Goal: Answer question/provide support

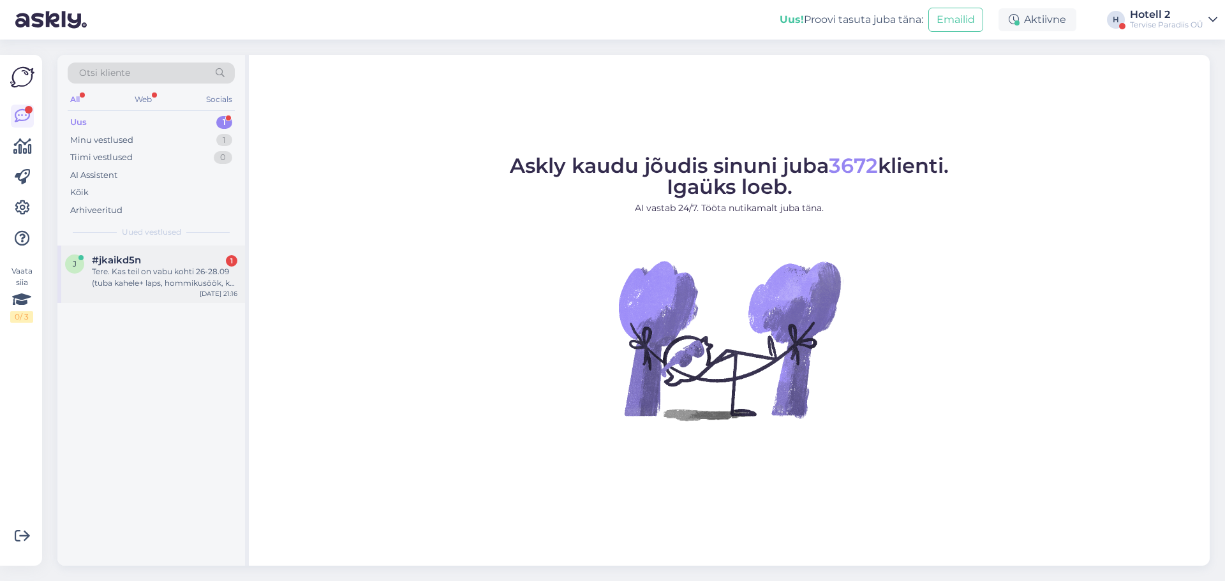
click at [182, 294] on div "j #jkaikd5n 1 Tere. Kas teil on vabu kohti 26-28.09 (tuba kahele+ laps, hommiku…" at bounding box center [151, 274] width 188 height 57
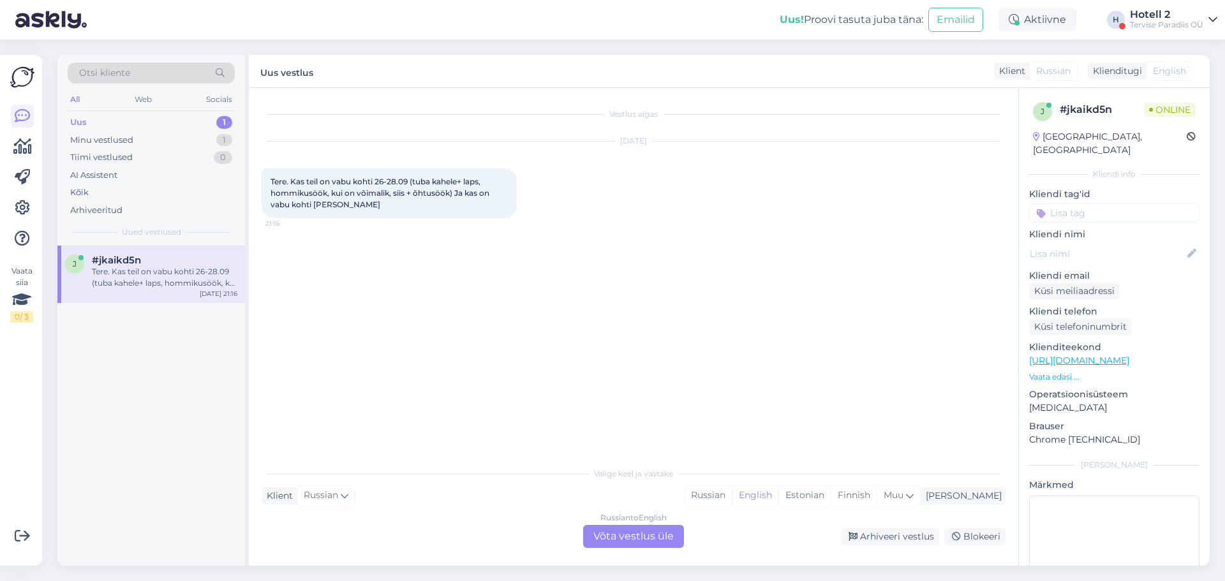
click at [618, 533] on div "Russian to English Võta vestlus üle" at bounding box center [633, 536] width 101 height 23
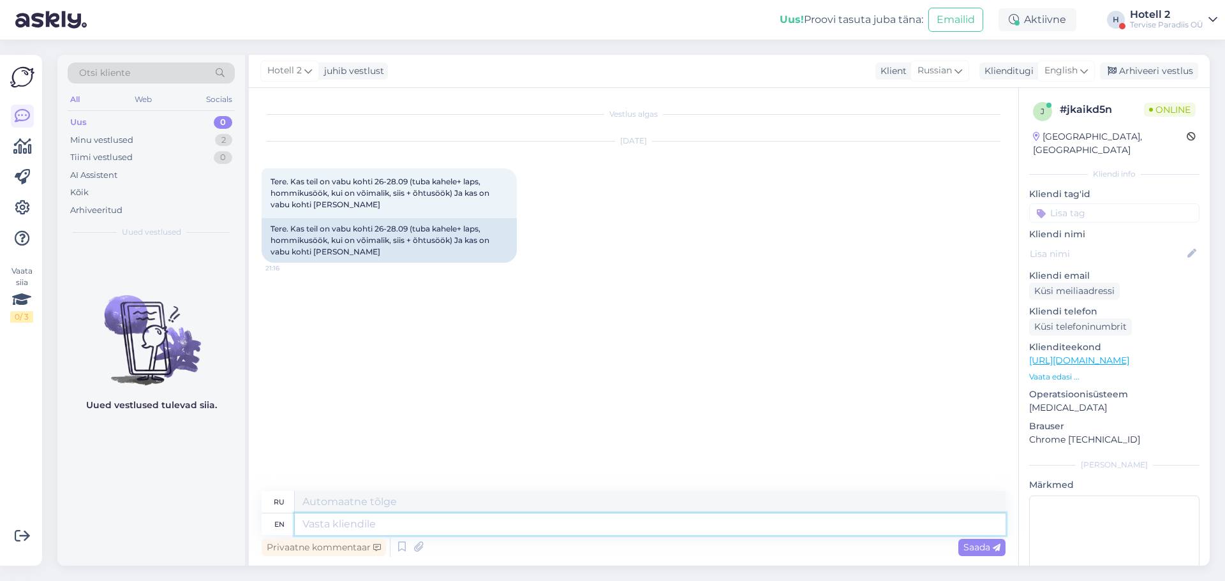
click at [491, 534] on textarea at bounding box center [650, 525] width 711 height 22
type textarea "h"
type textarea "Hello!"
type textarea "Привет!"
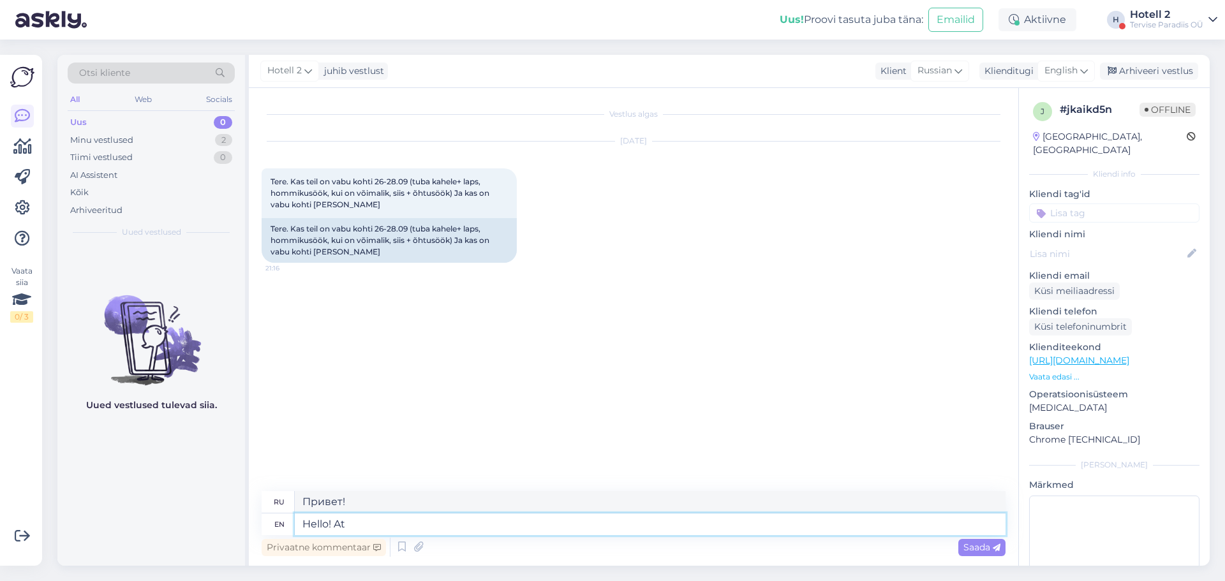
type textarea "Hello! At t"
type textarea "Привет! В"
type textarea "Hello! At the moment, o"
type textarea "Привет! В данный момент"
type textarea "Hello! At the moment, our h"
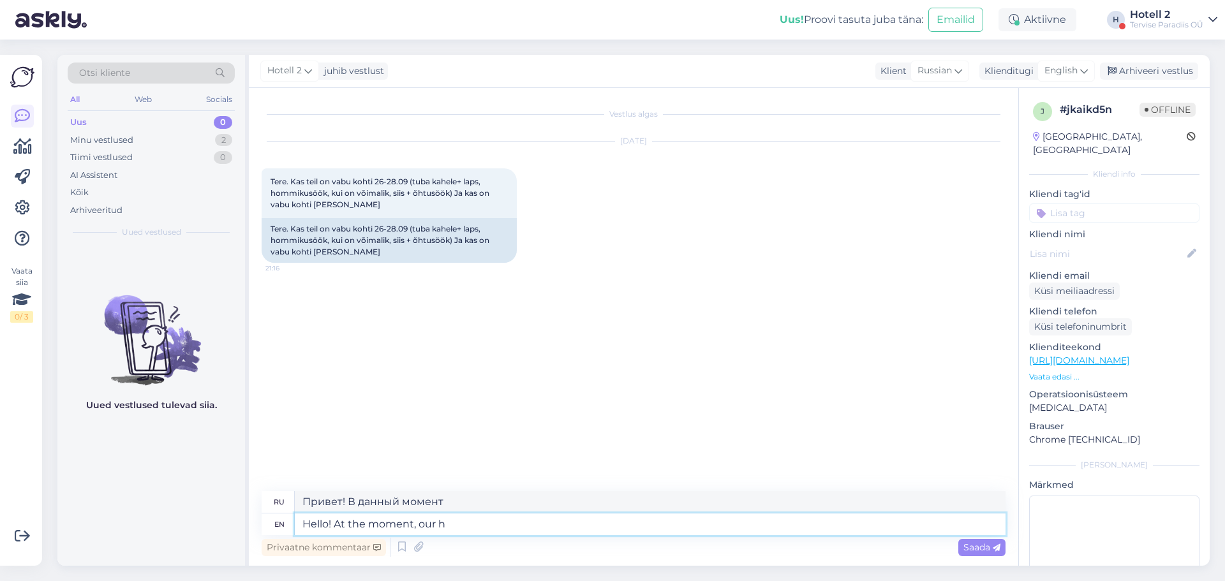
type textarea "Здравствуйте! В данный момент наш"
type textarea "Hello! At the moment, our house i"
type textarea "Здравствуйте! В данный момент наш дом"
type textarea "Hello! At the moment, our house is"
type textarea "Здравствуйте! В данный момент наш дом..."
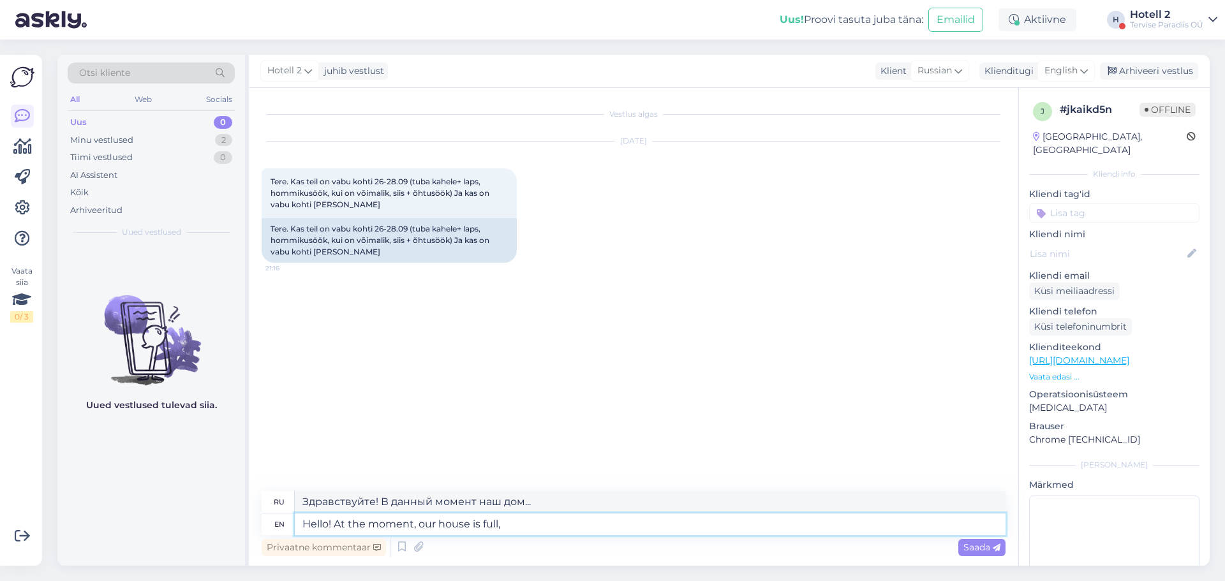
type textarea "Hello! At the moment, our house is full, b"
type textarea "Здравствуйте! В данный момент наш дом полон."
type textarea "Hello! At the moment, our house is full, but"
type textarea "Здравствуйте! В данный момент наш дом полон, но"
type textarea "Hello! At the moment, our house is full, but you"
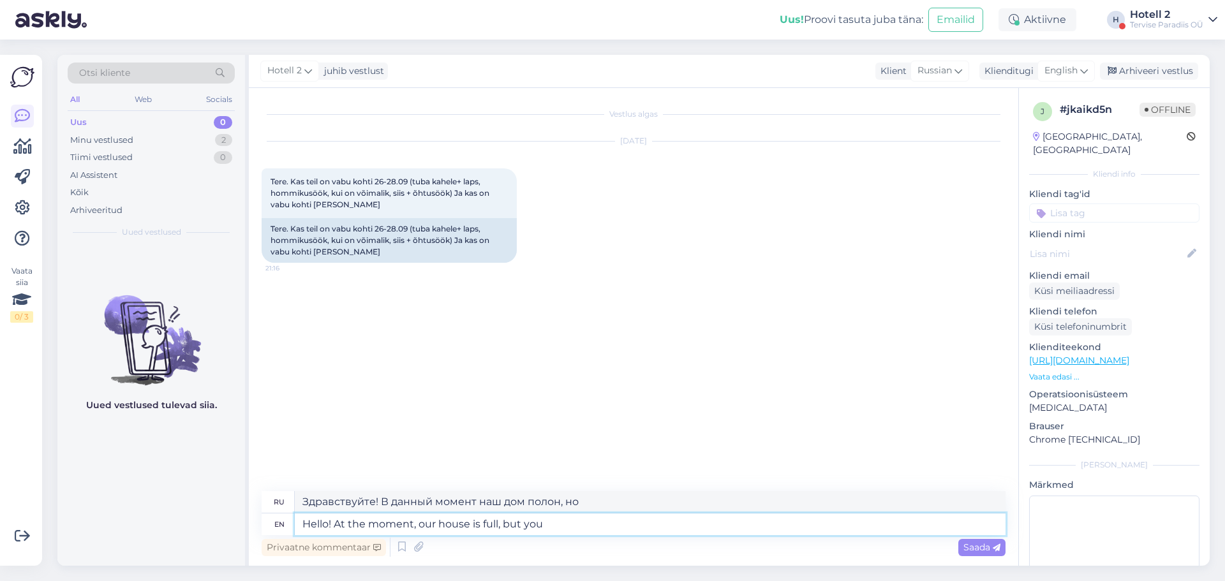
type textarea "Здравствуйте! В данный момент наш дом полон, но вы..."
type textarea "Hello! At the moment, our house is full, but you can"
type textarea "Здравствуйте! В данный момент наш дом полон, но вы можете"
type textarea "Hello! At the moment, our house is full, but you can check o"
type textarea "Здравствуйте! В данный момент наш дом полон, но вы можете проверить."
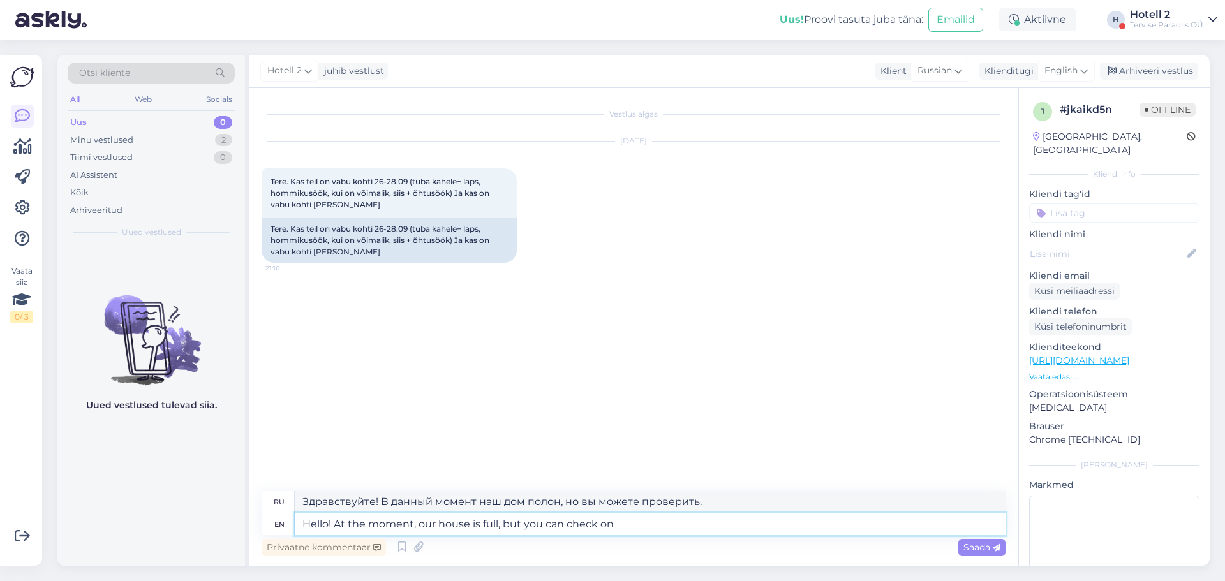
type textarea "Hello! At the moment, our house is full, but you can check on"
type textarea "Здравствуйте! Сейчас наш дом полон, но вы можете зайти."
type textarea "Hello! At the moment, our house is full, but you can check on our"
type textarea "Здравствуйте! В данный момент наш дом полон, но вы можете проверить наш"
type textarea "Hello! At the moment, our house is full, but you can check on our website or"
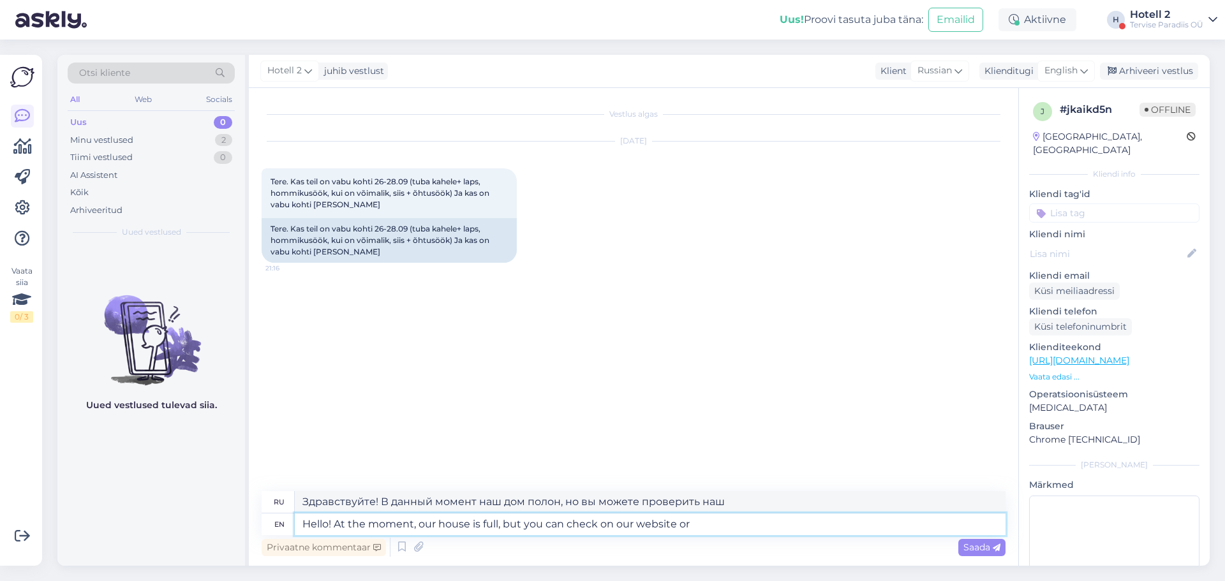
type textarea "Здравствуйте! Сейчас наш дом полон, но вы можете проверить на нашем сайте."
type textarea "Hello! At the moment, our house is full, but you can check on our website or"
type textarea "Здравствуйте! Сейчас наш дом полон, но вы можете проверить на нашем сайте или"
type textarea "Hello! At the moment, our house is full, but you can check on our website or Bo…"
type textarea "Здравствуйте! В данный момент наш дом занят, но вы можете уточнить наличие мест…"
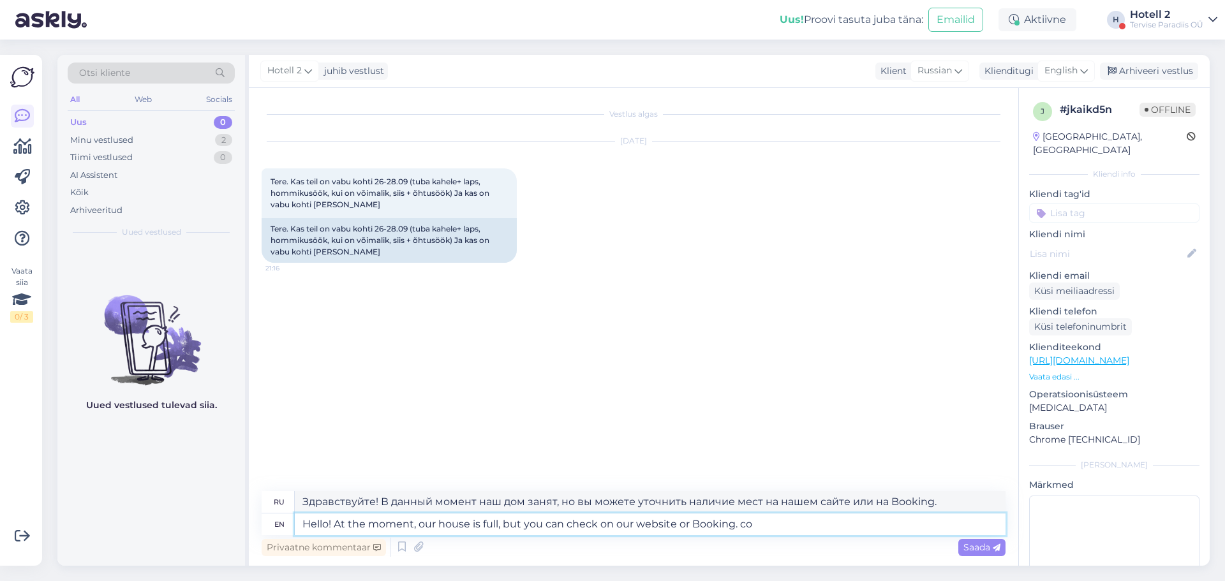
type textarea "Hello! At the moment, our house is full, but you can check on our website or Bo…"
type textarea "Здравствуйте! Сейчас наш дом занят, но вы можете уточнить наличие мест на нашем…"
type textarea "Hello! At the moment, our house is full, but you can check on our website or Bo…"
type textarea "Здравствуйте! В данный момент наш дом занят, но вы можете уточнить наличие мест…"
type textarea "Hello! At the moment, our house is full, but you can check on our website or [D…"
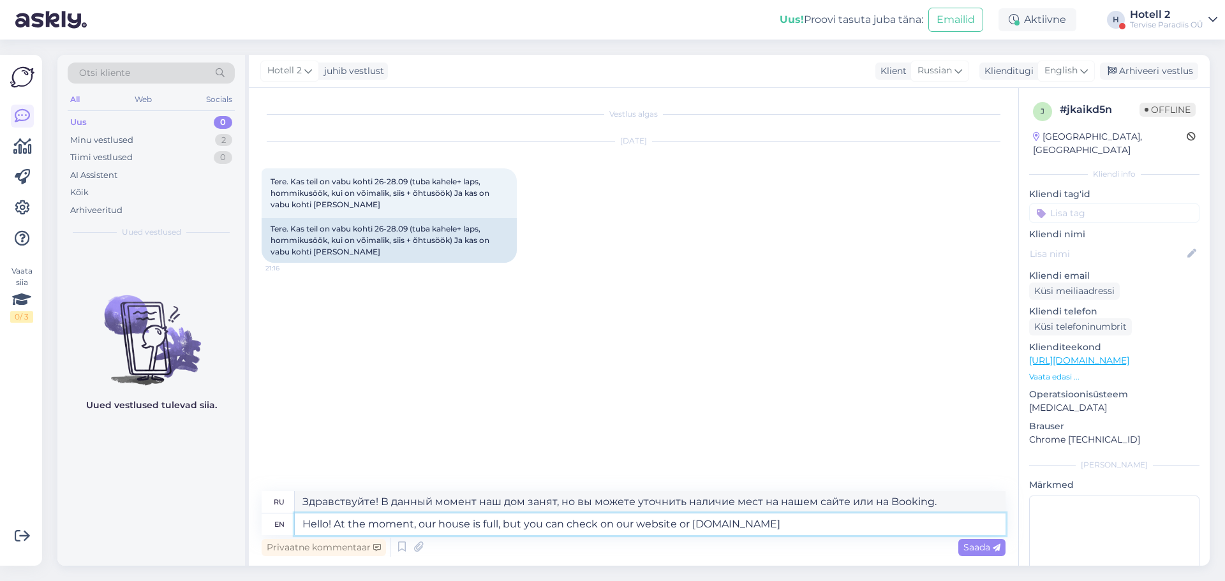
type textarea "Здравствуйте! Сейчас наш дом занят, но вы можете уточнить наличие мест на нашем…"
type textarea "Hello! At the moment, our house is full, but you can check on our website or [D…"
type textarea "Здравствуйте! Сейчас наш дом занят, но вы можете уточнить наличие мест на нашем…"
type textarea "Hello! At the moment, our house is full, but you can check on our website or [D…"
click at [976, 555] on div "Saada" at bounding box center [981, 547] width 47 height 17
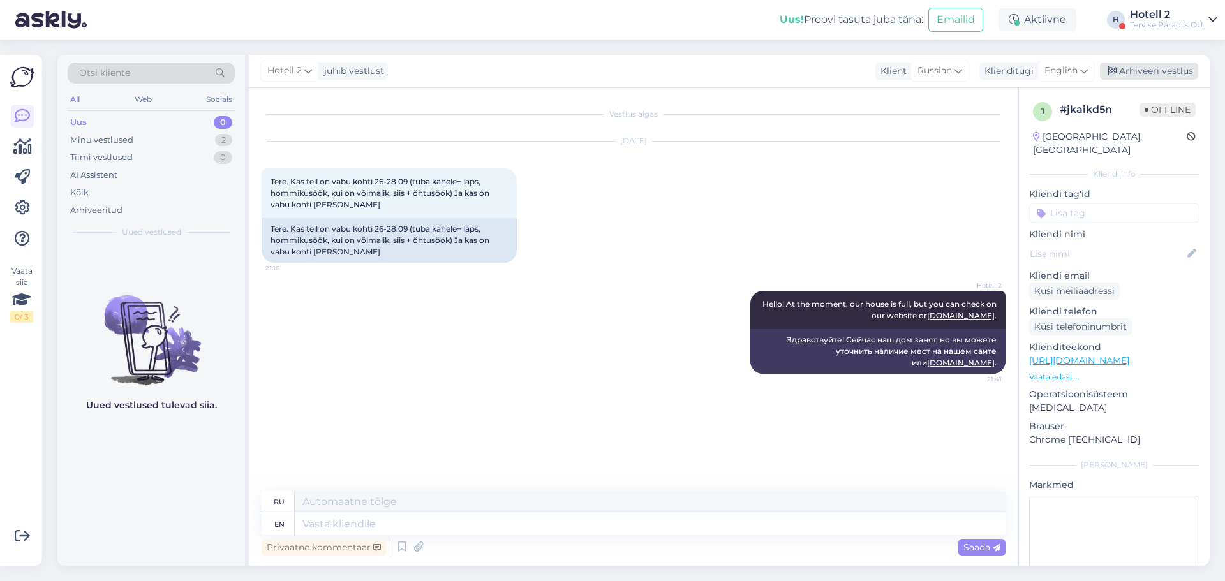
click at [1158, 69] on div "Arhiveeri vestlus" at bounding box center [1149, 71] width 98 height 17
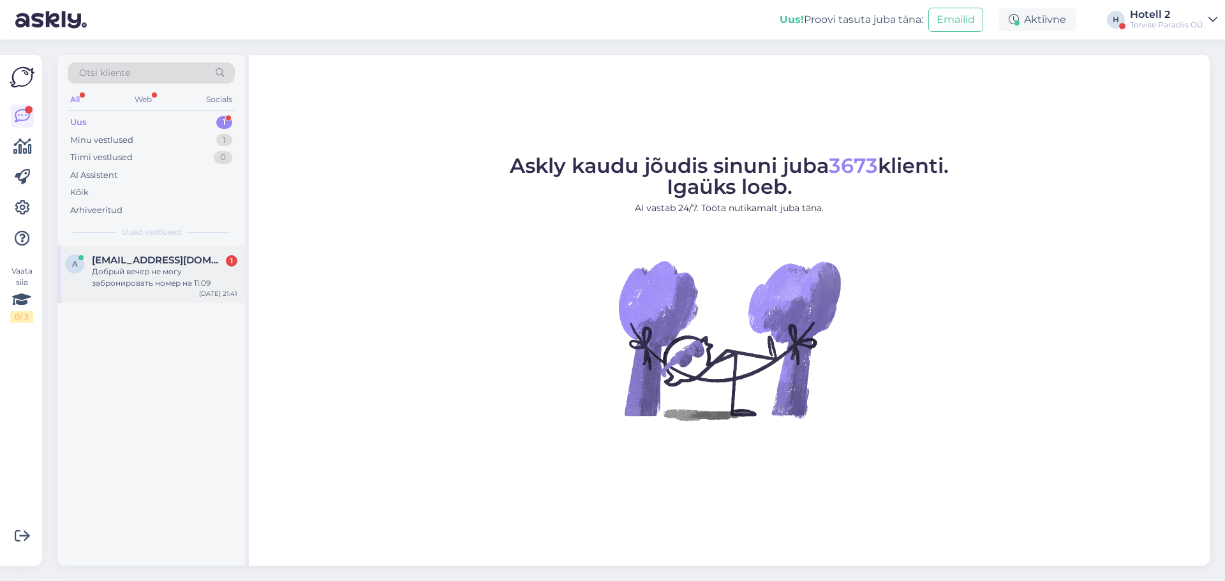
click at [121, 274] on div "Добрый вечер не могу забронировать номер на 11.09" at bounding box center [164, 277] width 145 height 23
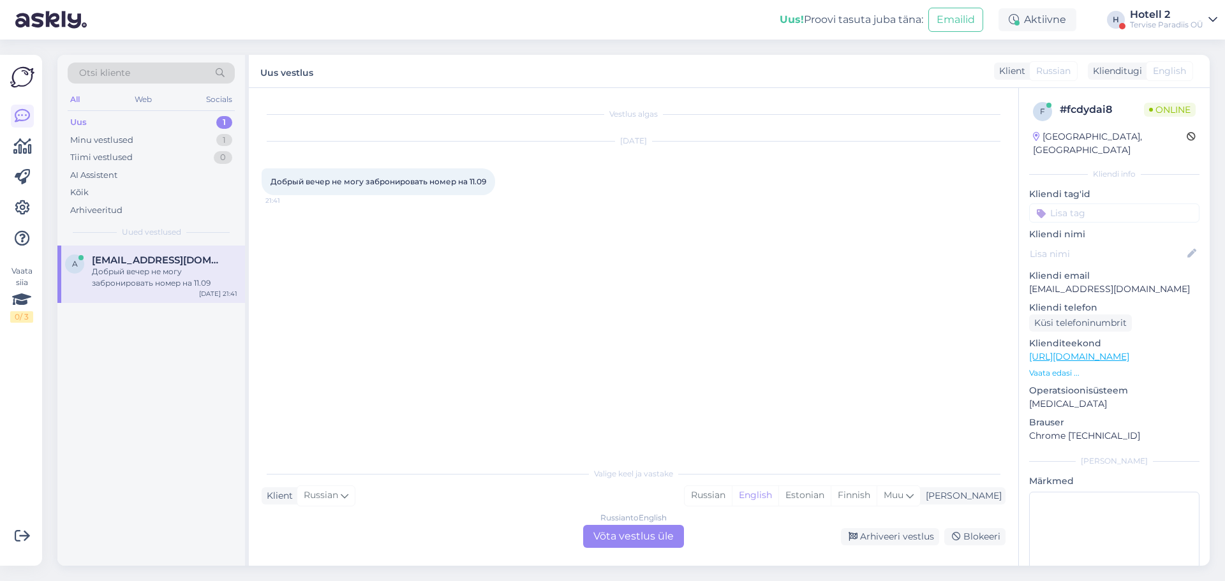
click at [644, 542] on div "Russian to English Võta vestlus üle" at bounding box center [633, 536] width 101 height 23
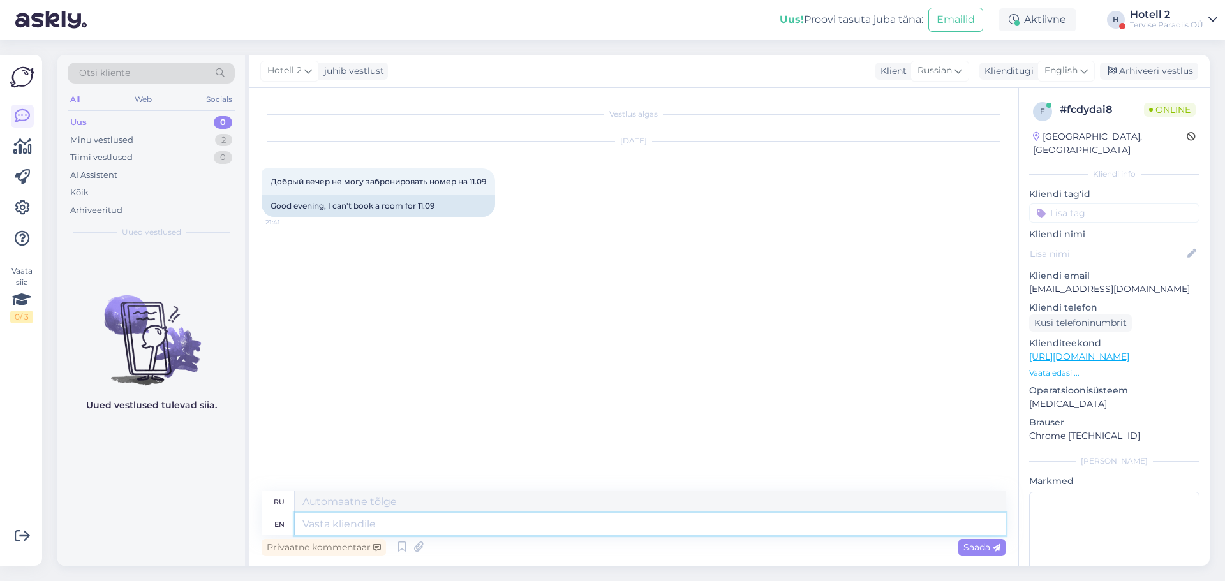
click at [452, 529] on textarea at bounding box center [650, 525] width 711 height 22
type textarea "Hello!"
type textarea "Привет!"
type textarea "Hello! You"
type textarea "Привет! Ты"
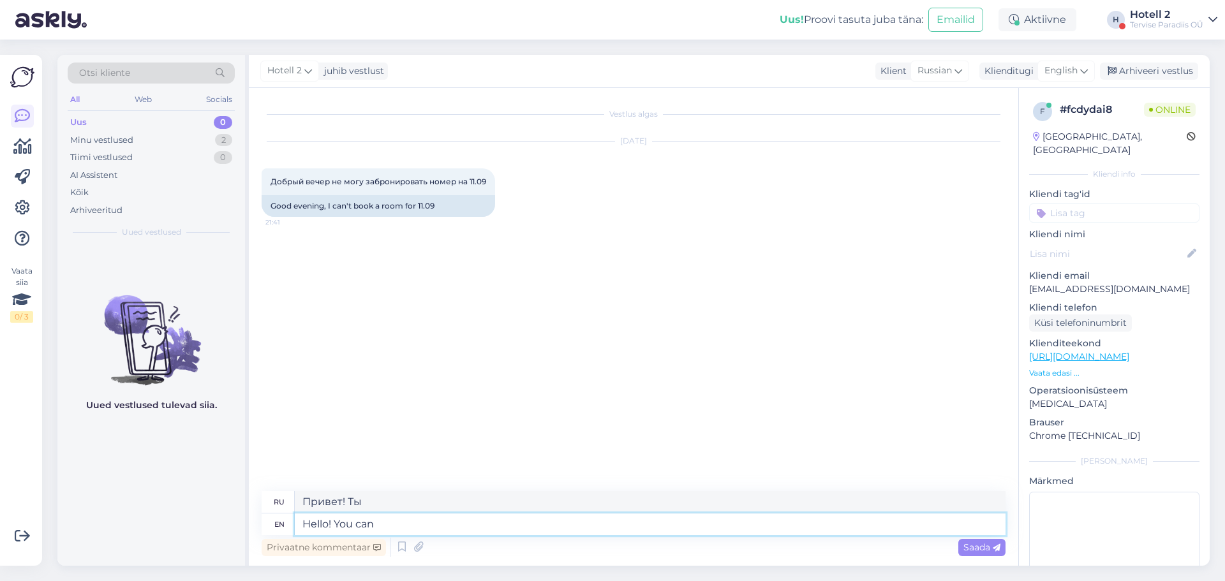
type textarea "Hello! You can v"
type textarea "Привет! Ты можешь"
type textarea "Hello! You can visit o"
type textarea "Здравствуйте! Вы можете посетить"
type textarea "Hello! You can visit our"
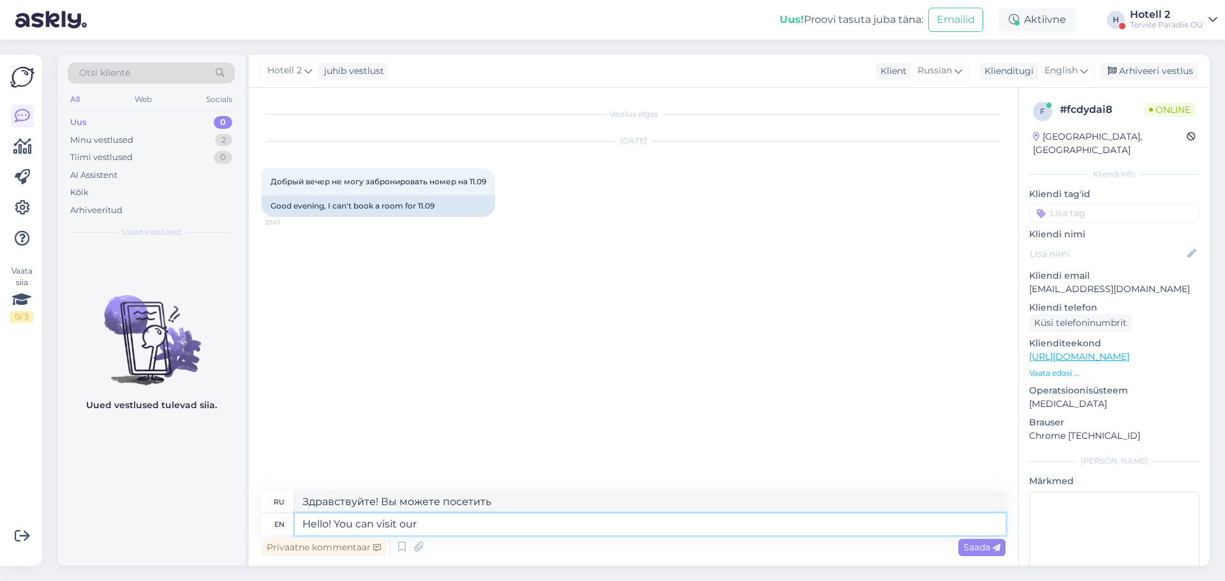
type textarea "Здравствуйте! Вы можете посетить наш"
type textarea "Hello! You can visit our website to"
type textarea "Здравствуйте! Вы можете посетить наш сайт."
type textarea "Hello! You can visit our website to"
type textarea "Здравствуйте! Вы можете посетить наш сайт, чтобы узнать больше."
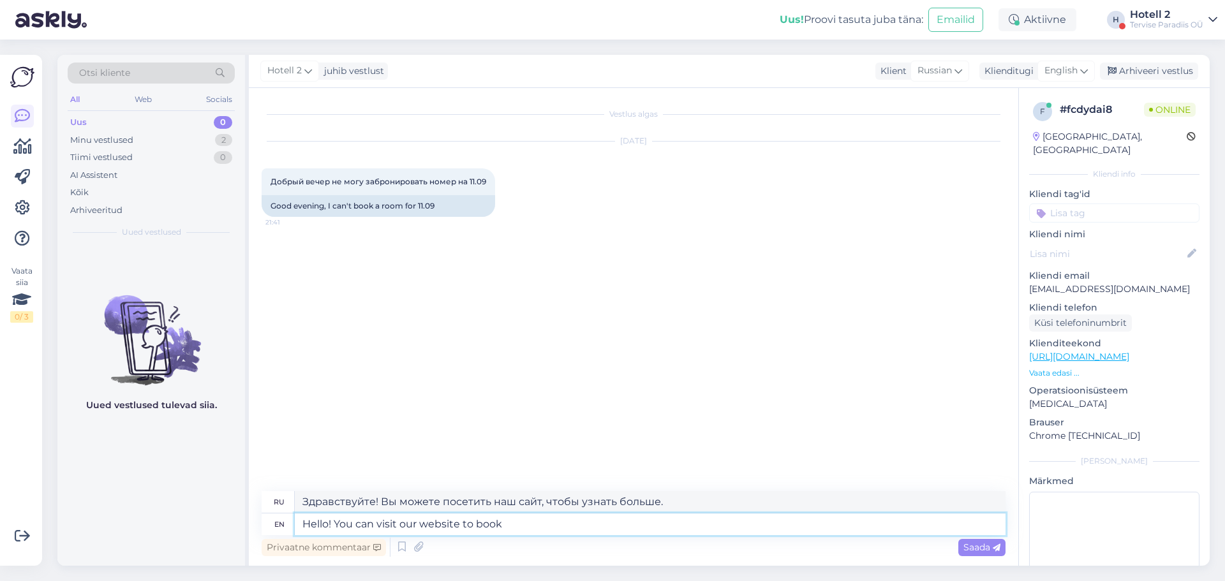
type textarea "Hello! You can visit our website to book"
type textarea "Здравствуйте! Вы можете посетить наш сайт и забронировать."
paste textarea "[URL][DOMAIN_NAME]"
type textarea "Hello! You can visit our website to book https://terviseparadiis.ee/broneeri/#!…"
type textarea "Здравствуйте! Вы можете забронировать на нашем сайте: https://terviseparadiis.e…"
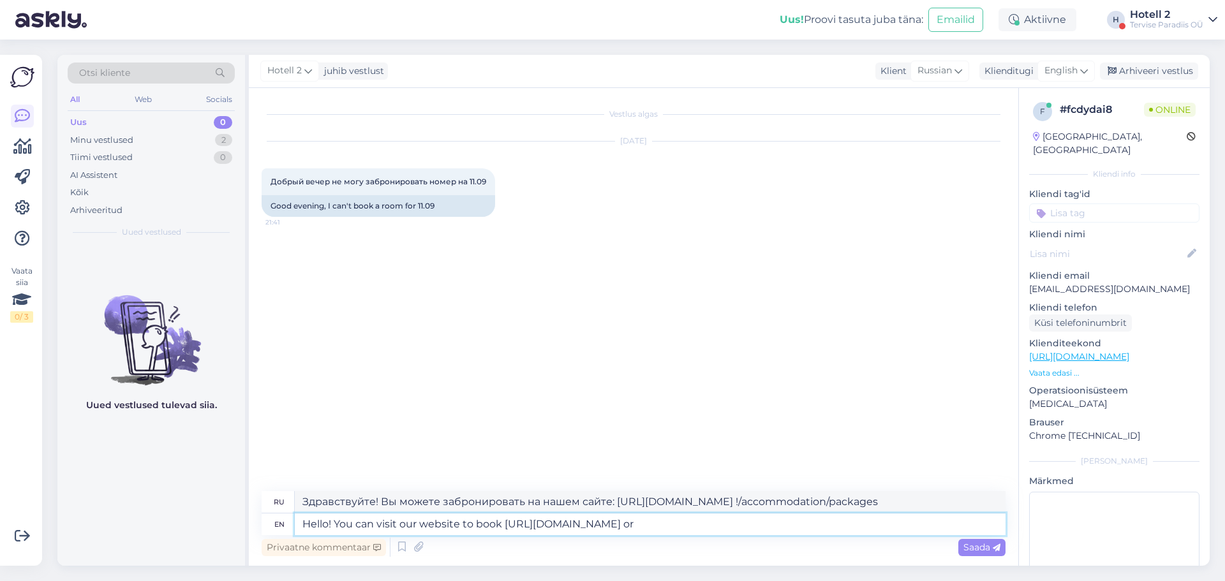
type textarea "Hello! You can visit our website to book https://terviseparadiis.ee/broneeri/#!…"
type textarea "Здравствуйте! Вы можете забронировать на нашем сайте https://terviseparadiis.ee…"
type textarea "Hello! You can visit our website to book https://terviseparadiis.ee/broneeri/#!…"
type textarea "Здравствуйте! Вы можете забронировать на нашем сайте https://terviseparadiis.ee…"
type textarea "Hello! You can visit our website to book https://terviseparadiis.ee/broneeri/#!…"
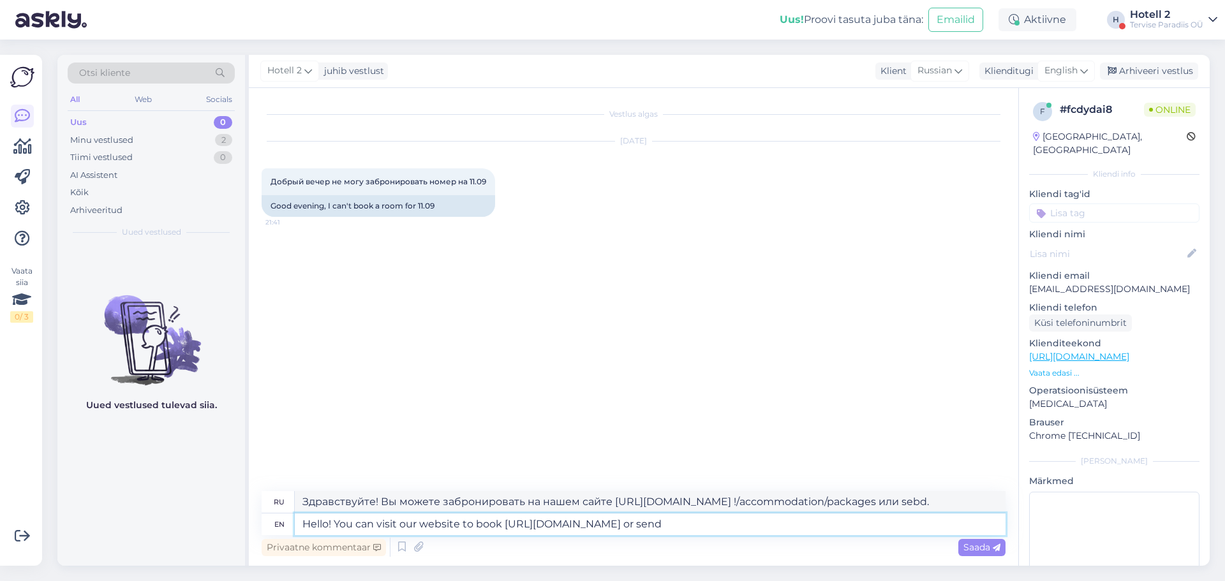
type textarea "Здравствуйте! Вы можете забронировать на нашем сайте https://terviseparadiis.ee…"
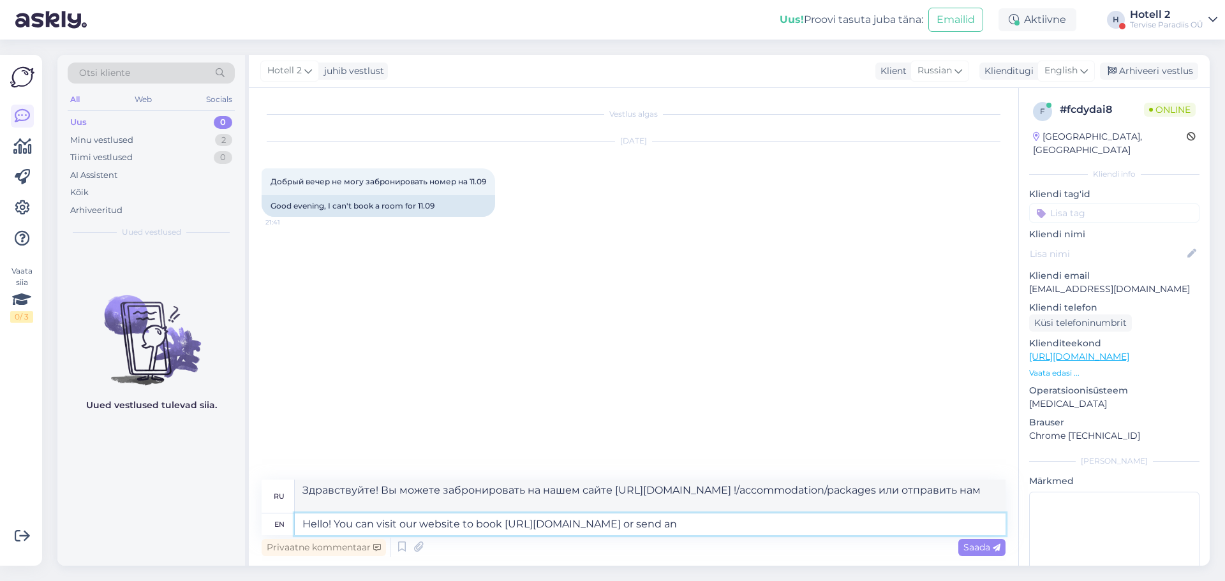
type textarea "Hello! You can visit our website to book https://terviseparadiis.ee/broneeri/#!…"
type textarea "Здравствуйте! Вы можете забронировать на нашем сайте https://terviseparadiis.ee…"
type textarea "Hello! You can visit our website to book https://terviseparadiis.ee/broneeri/#!…"
type textarea "Здравствуйте! Вы можете забронировать номер на нашем сайте https://terviseparad…"
type textarea "Hello! You can visit our website to book https://terviseparadiis.ee/broneeri/#!…"
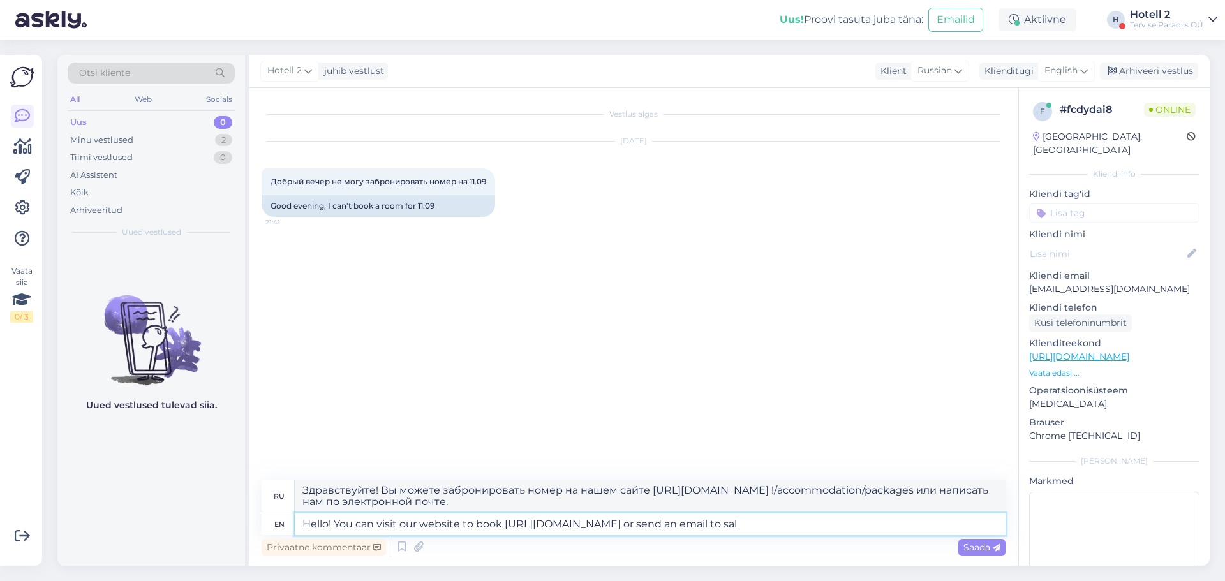
type textarea "Здравствуйте! Вы можете забронировать номер на нашем сайте https://terviseparad…"
type textarea "Hello! You can visit our website to book https://terviseparadiis.ee/broneeri/#!…"
type textarea "Здравствуйте! Вы можете забронировать на нашем сайте https://terviseparadiis.ee…"
type textarea "Hello! You can visit our website to book https://terviseparadiis.ee/broneeri/#!…"
type textarea "Здравствуйте! Вы можете забронировать пакеты на нашем сайте https://tervisepara…"
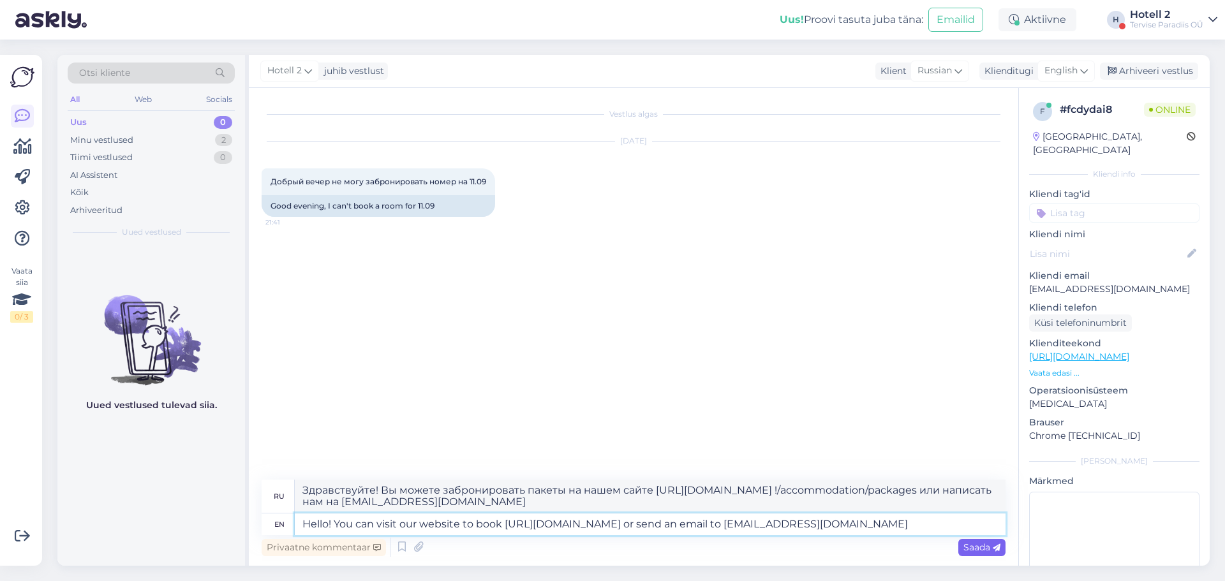
type textarea "Hello! You can visit our website to book https://terviseparadiis.ee/broneeri/#!…"
click at [994, 549] on icon at bounding box center [997, 548] width 8 height 8
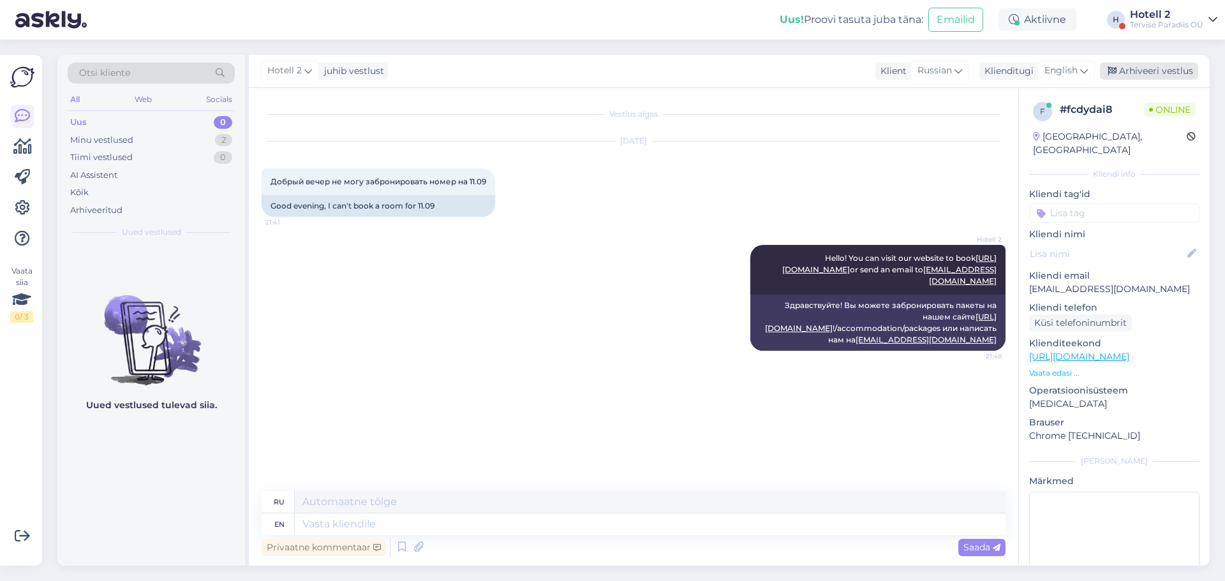
click at [1143, 70] on div "Arhiveeri vestlus" at bounding box center [1149, 71] width 98 height 17
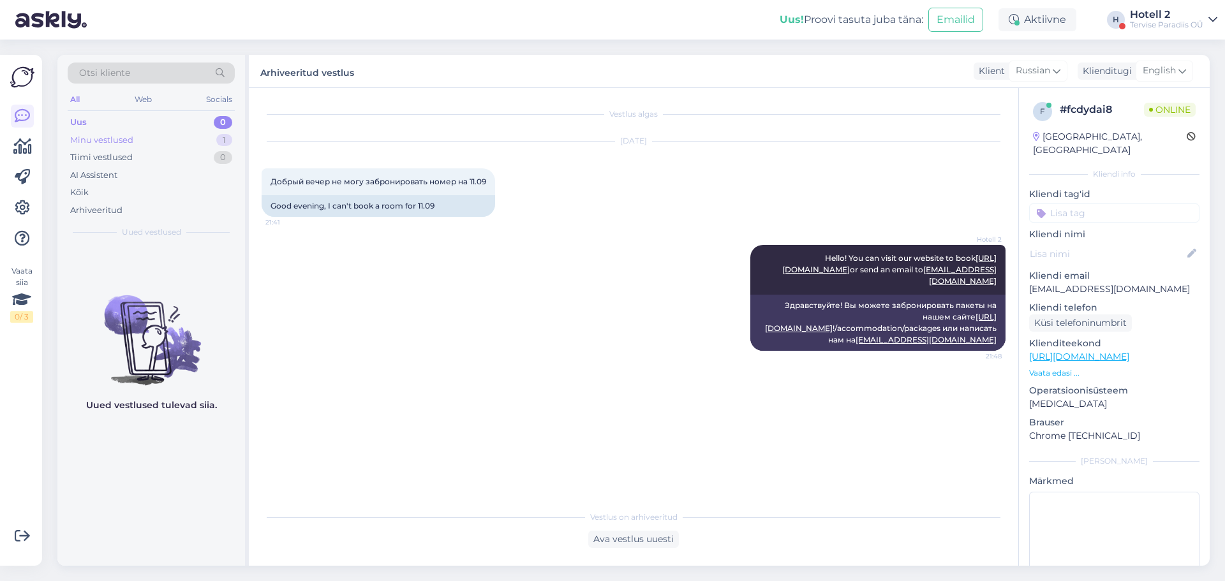
click at [188, 131] on div "Minu vestlused 1" at bounding box center [151, 140] width 167 height 18
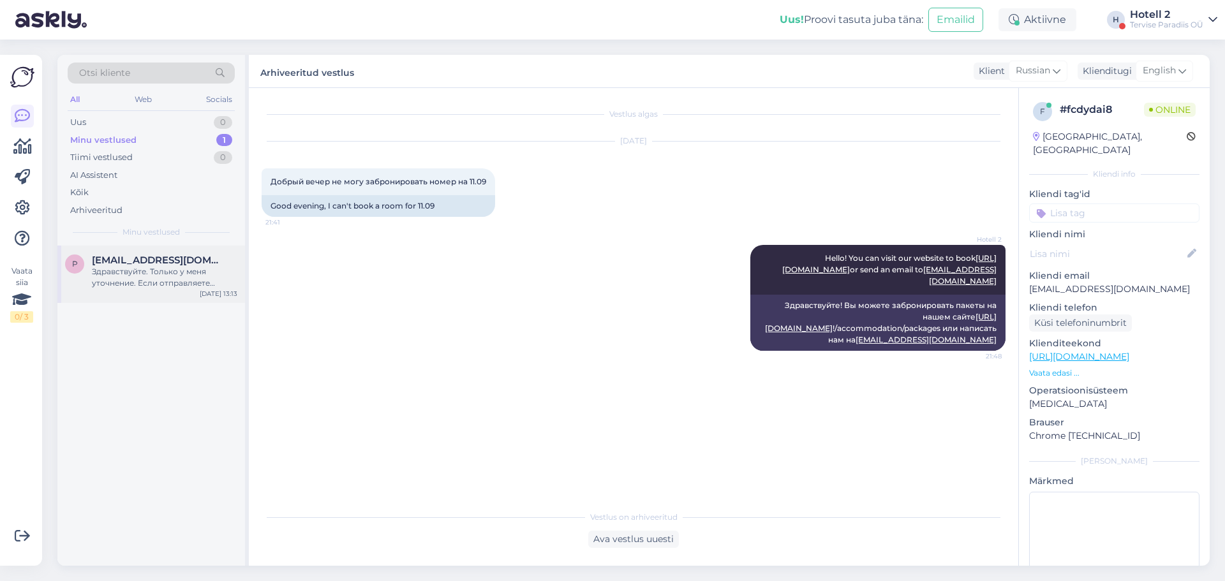
click at [182, 275] on div "Здравствуйте. Только у меня уточнение. Если отправляете Омнивой, то по адресу: …" at bounding box center [164, 277] width 145 height 23
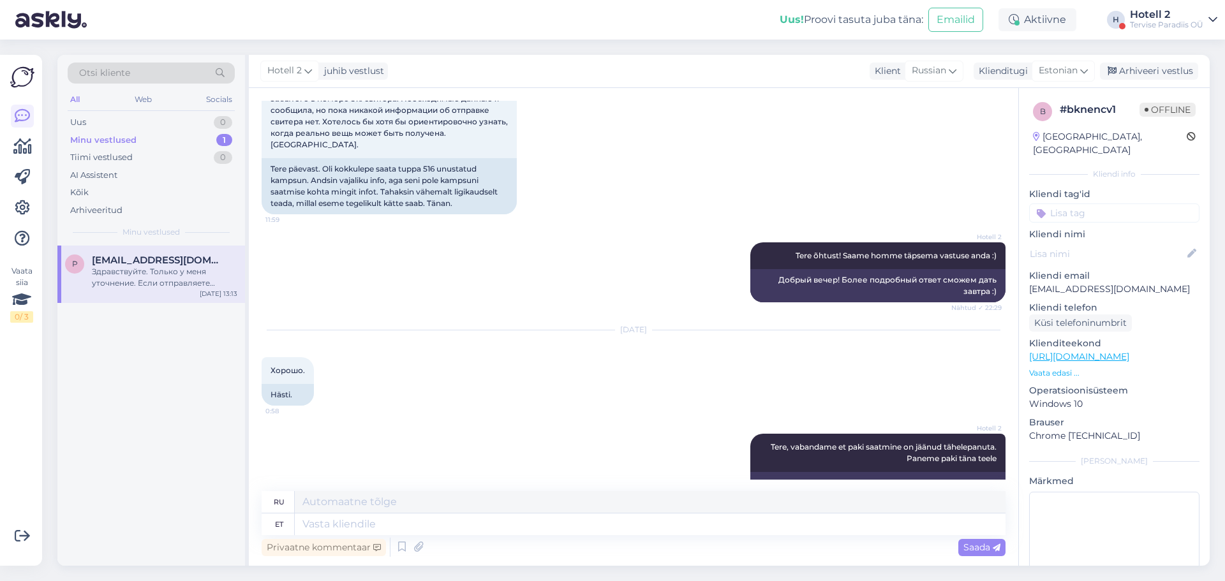
scroll to position [1095, 0]
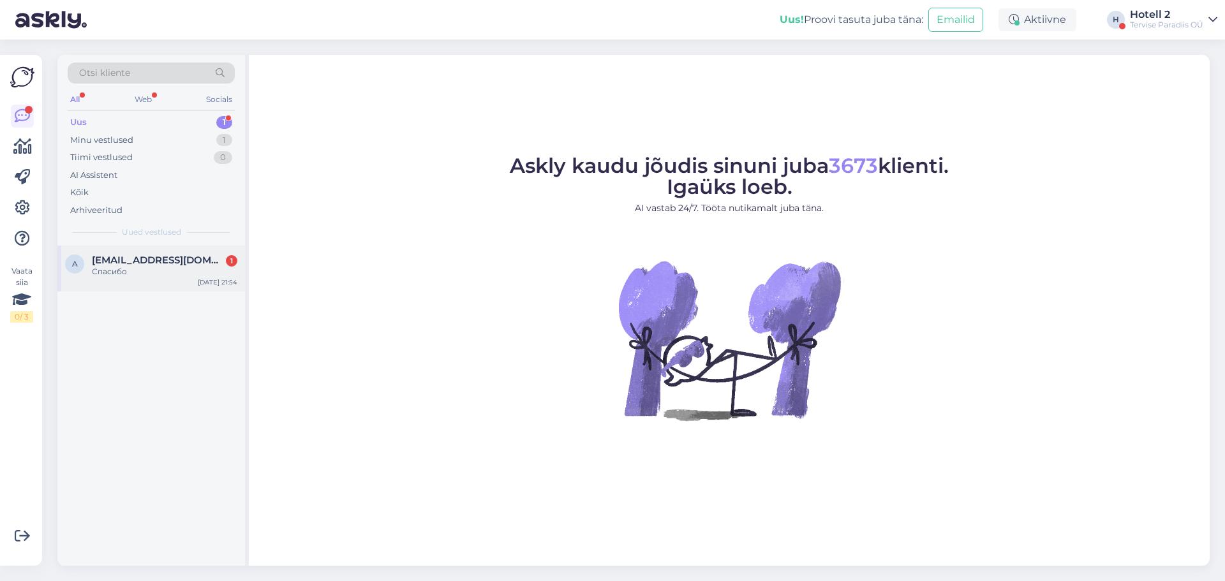
click at [181, 267] on div "Спасибо" at bounding box center [164, 271] width 145 height 11
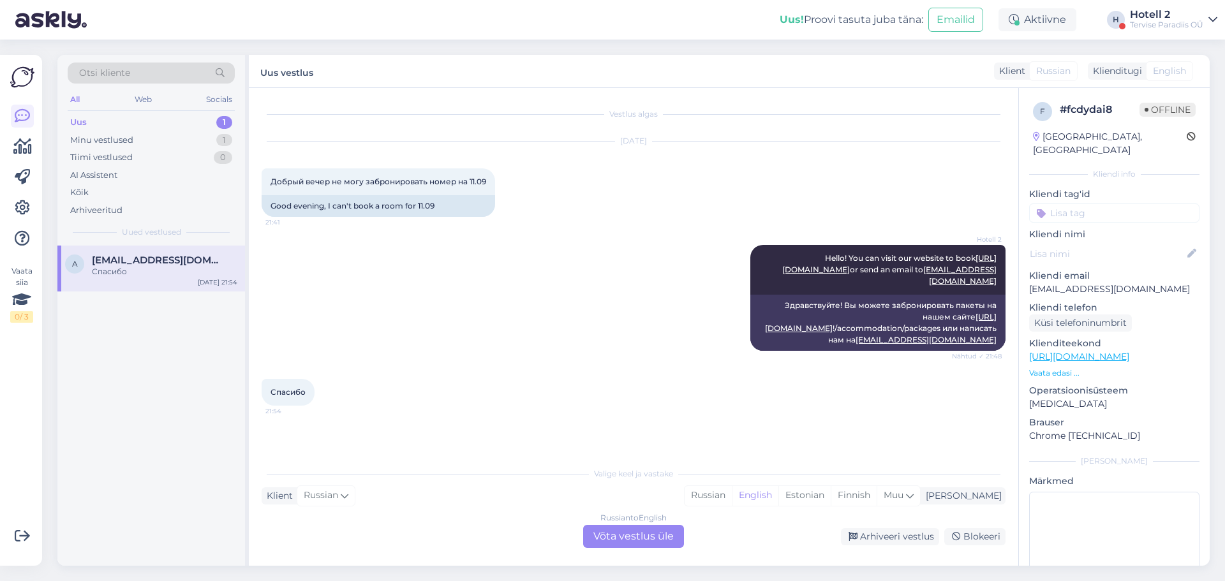
click at [639, 526] on div "Russian to English Võta vestlus üle" at bounding box center [633, 536] width 101 height 23
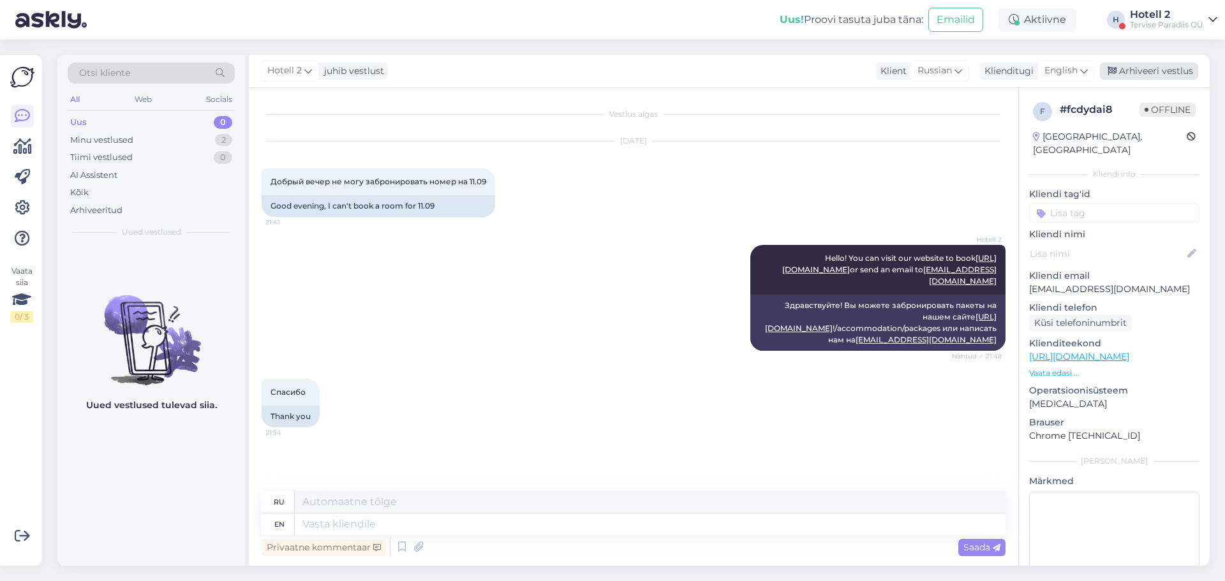
click at [1143, 77] on div "Arhiveeri vestlus" at bounding box center [1149, 71] width 98 height 17
